Goal: Transaction & Acquisition: Obtain resource

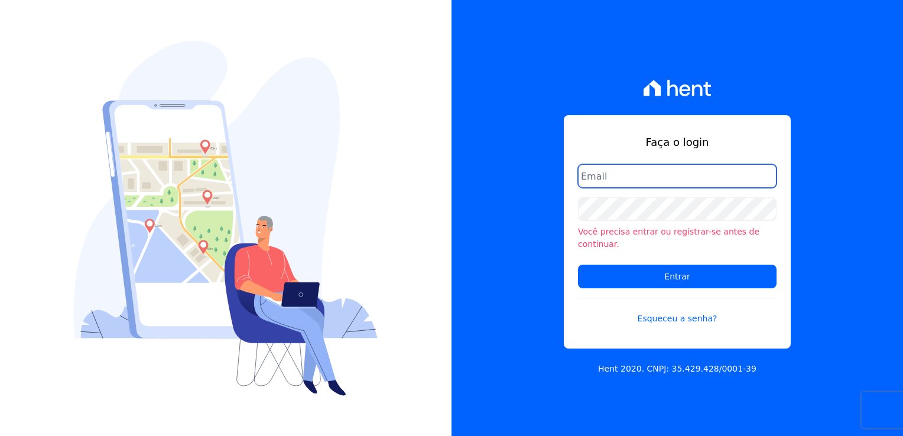
click at [646, 184] on input "email" at bounding box center [677, 176] width 199 height 24
type input "financeiro@genesisempreendimentos.com.br"
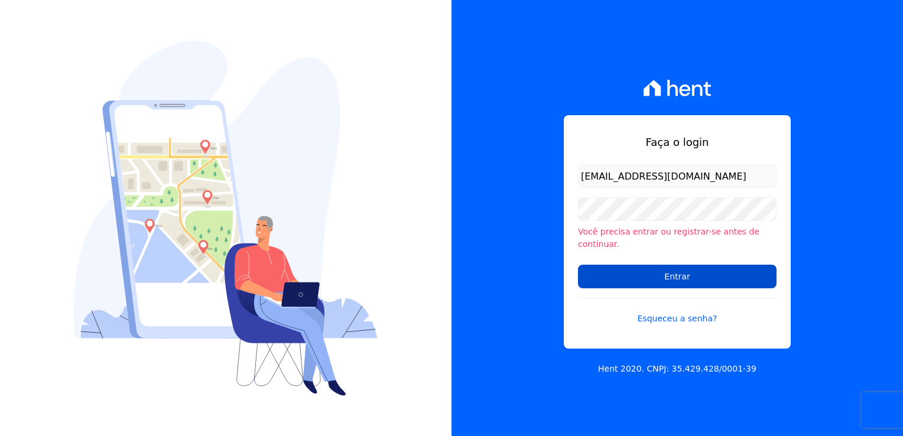
click at [734, 277] on input "Entrar" at bounding box center [677, 277] width 199 height 24
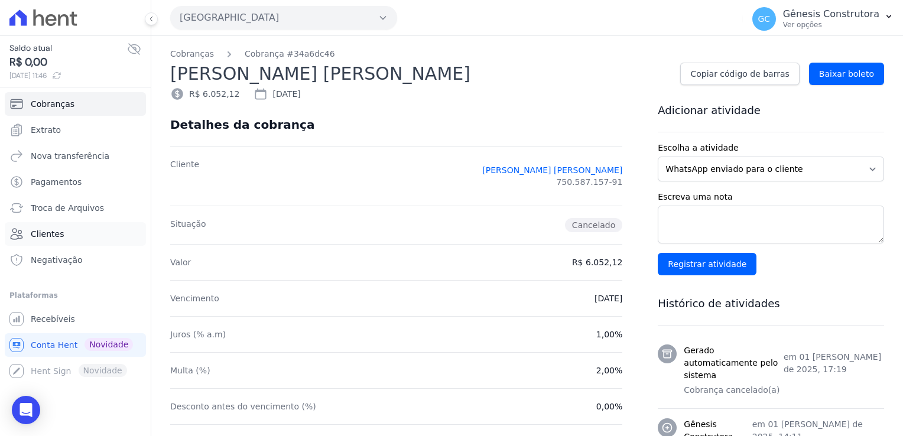
click at [58, 235] on span "Clientes" at bounding box center [47, 234] width 33 height 12
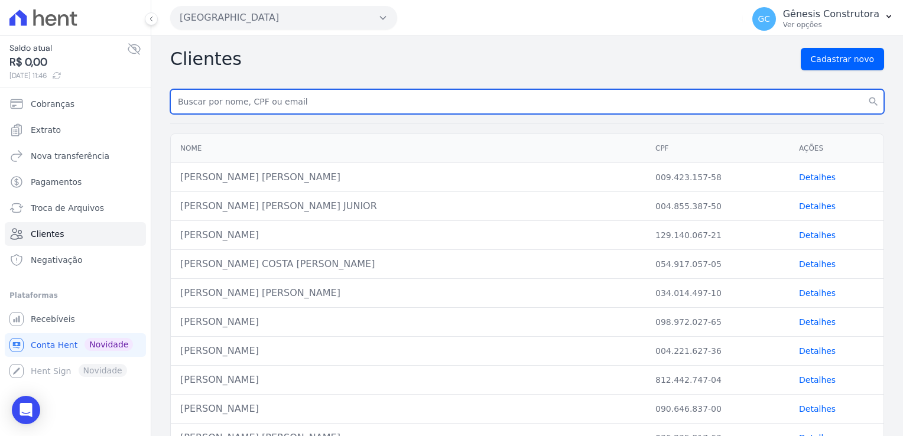
click at [311, 98] on input "text" at bounding box center [527, 101] width 714 height 25
paste input "Adelina Cristina"
type input "Adelina Cristina"
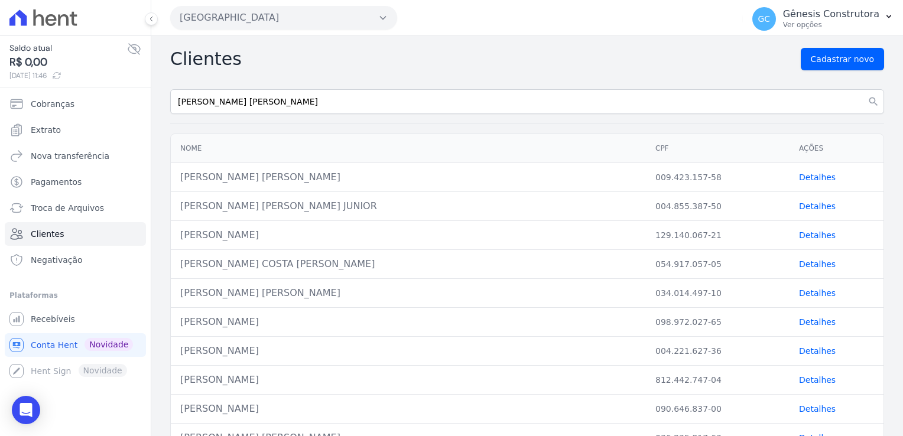
click at [343, 15] on button "[GEOGRAPHIC_DATA]" at bounding box center [283, 18] width 227 height 24
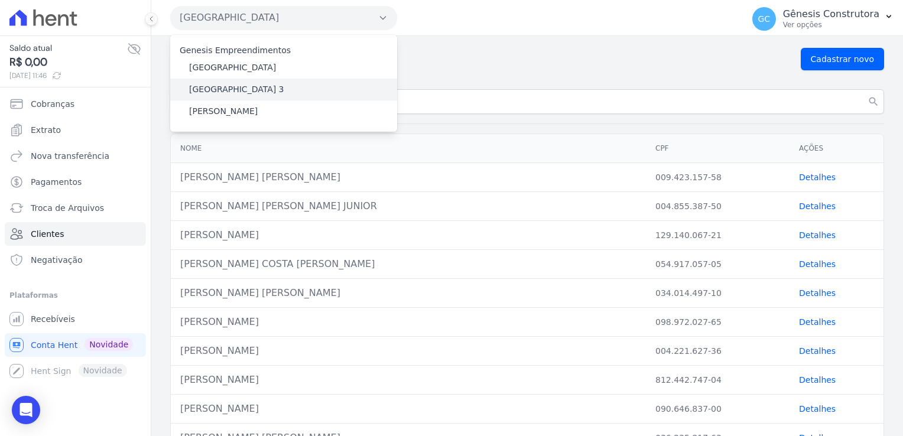
click at [263, 89] on div "[GEOGRAPHIC_DATA] 3" at bounding box center [283, 90] width 227 height 22
click at [242, 86] on label "[GEOGRAPHIC_DATA] 3" at bounding box center [236, 89] width 95 height 12
click at [0, 0] on input "[GEOGRAPHIC_DATA] 3" at bounding box center [0, 0] width 0 height 0
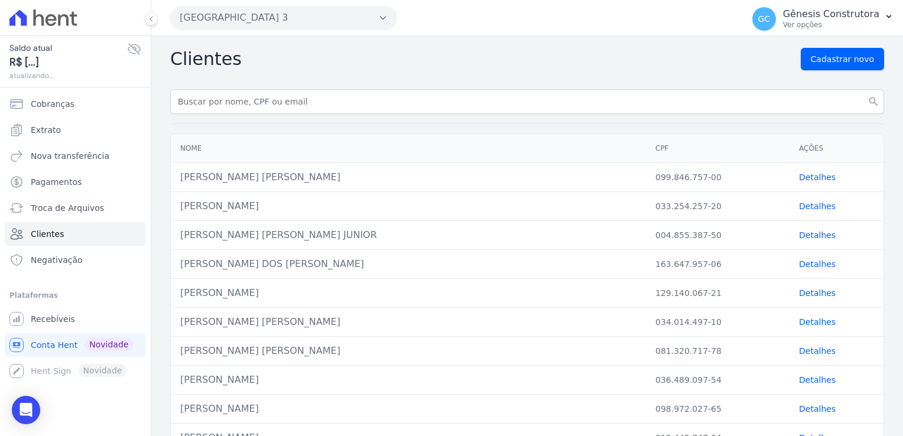
click at [799, 177] on link "Detalhes" at bounding box center [817, 177] width 37 height 9
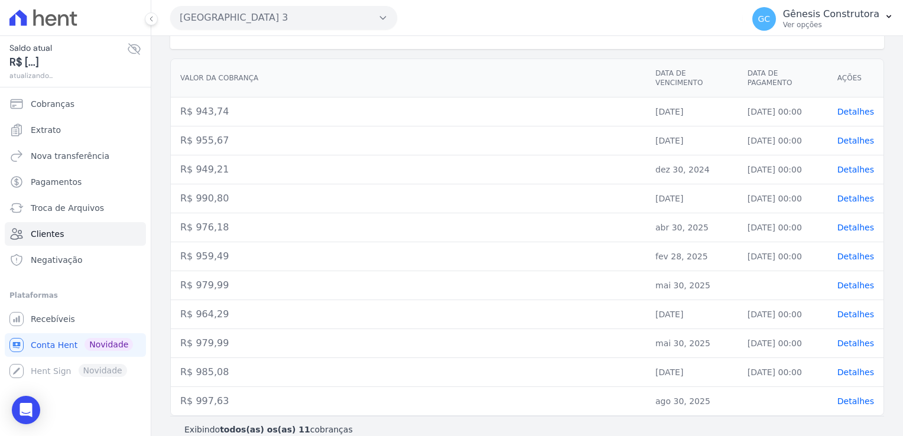
scroll to position [158, 0]
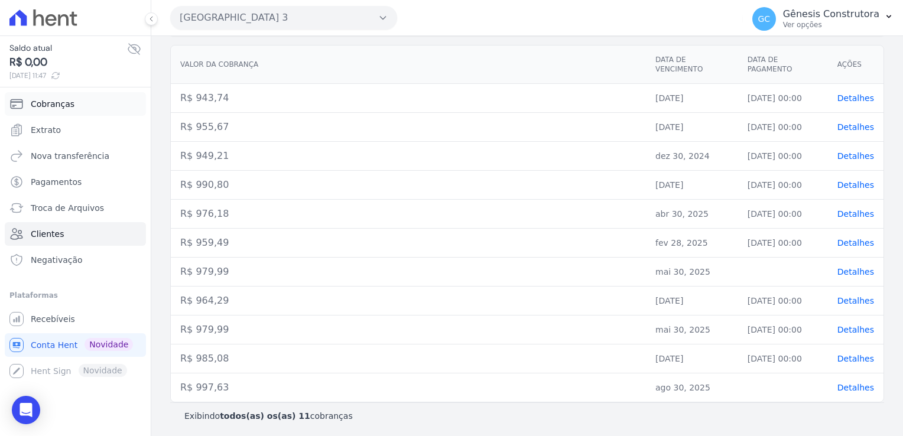
click at [54, 105] on span "Cobranças" at bounding box center [53, 104] width 44 height 12
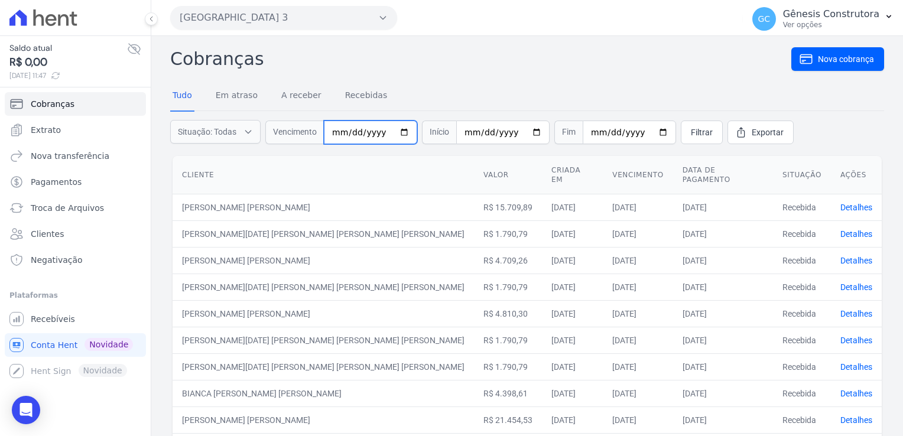
click at [400, 132] on input "date" at bounding box center [370, 133] width 93 height 24
type input "2025-08-30"
click at [691, 132] on span "Filtrar" at bounding box center [702, 132] width 22 height 12
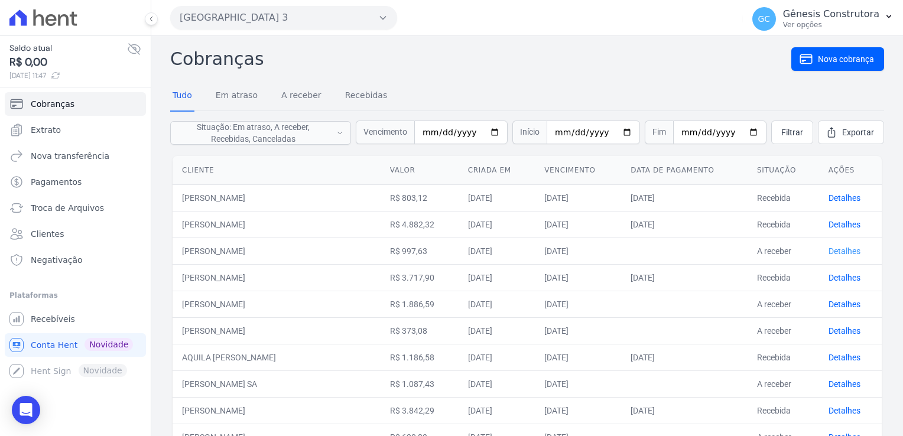
click at [837, 253] on link "Detalhes" at bounding box center [844, 250] width 32 height 9
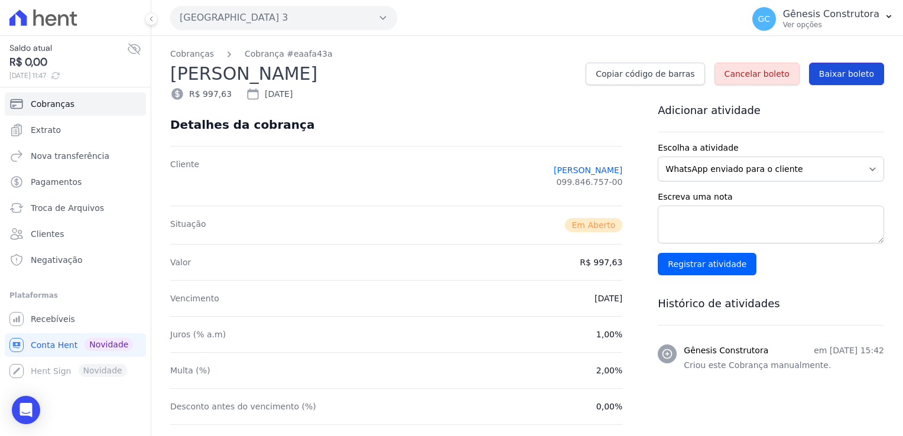
click at [821, 71] on span "Baixar boleto" at bounding box center [846, 74] width 55 height 12
click at [56, 24] on icon at bounding box center [43, 17] width 68 height 17
click at [24, 20] on icon at bounding box center [17, 17] width 17 height 16
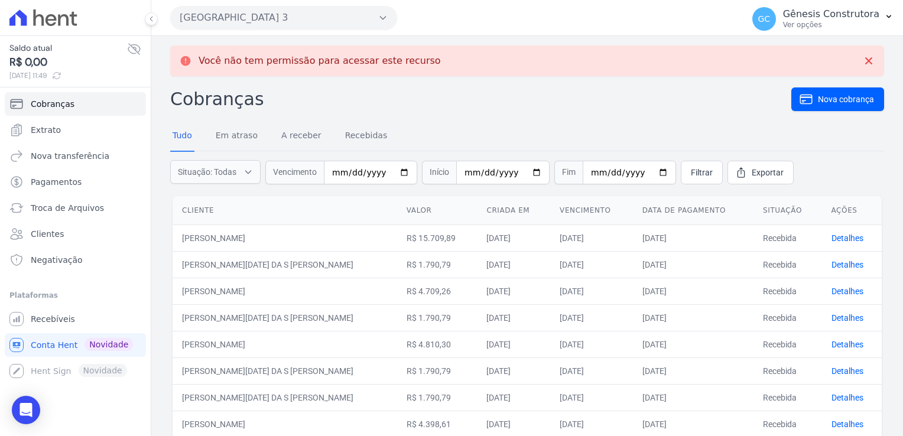
click at [43, 37] on div "Saldo atual R$ 0,00 [DATE] 11:49" at bounding box center [75, 61] width 151 height 52
click at [60, 238] on span "Clientes" at bounding box center [47, 234] width 33 height 12
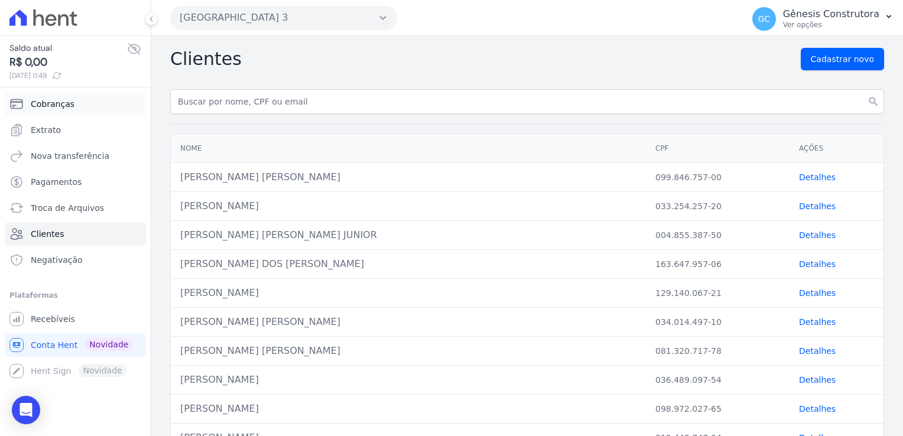
click at [86, 108] on link "Cobranças" at bounding box center [75, 104] width 141 height 24
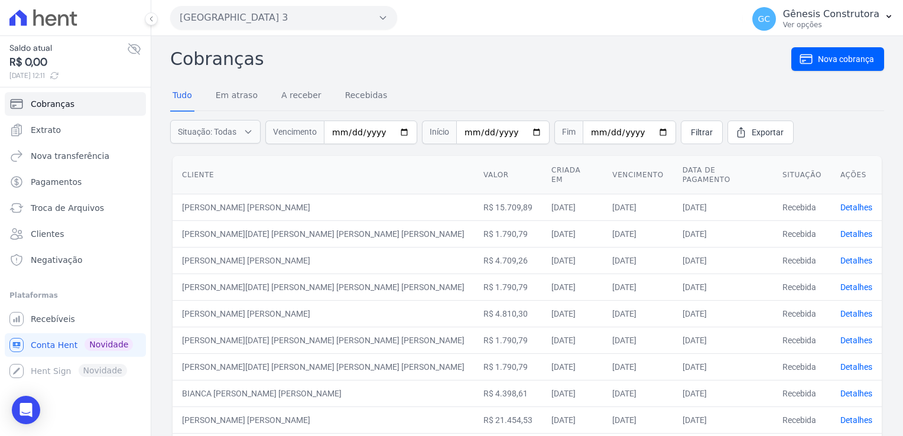
click at [363, 19] on button "[GEOGRAPHIC_DATA] 3" at bounding box center [283, 18] width 227 height 24
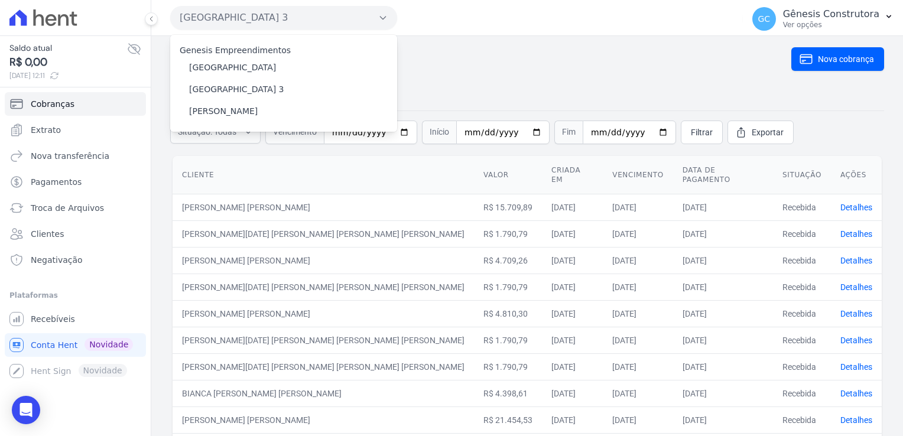
click at [365, 22] on button "[GEOGRAPHIC_DATA] 3" at bounding box center [283, 18] width 227 height 24
